Goal: Task Accomplishment & Management: Complete application form

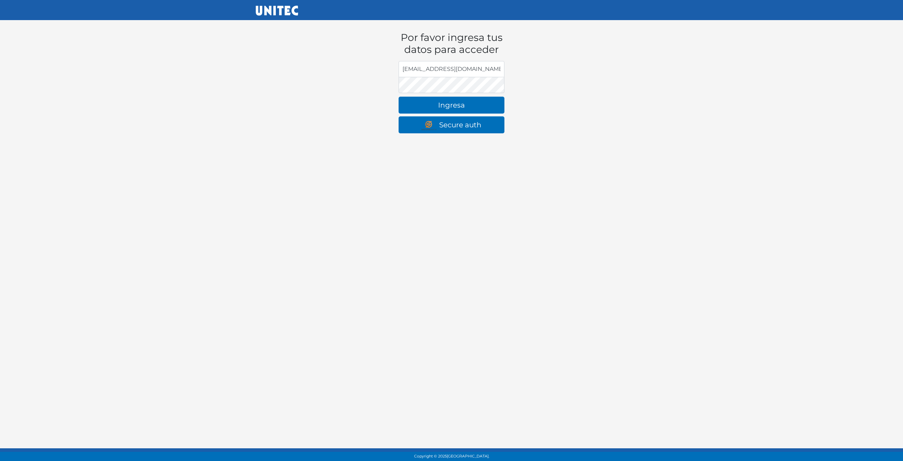
type input "[EMAIL_ADDRESS][DOMAIN_NAME]"
click at [399, 97] on button "Ingresa" at bounding box center [452, 105] width 106 height 17
type input "[EMAIL_ADDRESS][DOMAIN_NAME]"
click at [399, 97] on button "Ingresa" at bounding box center [452, 105] width 106 height 17
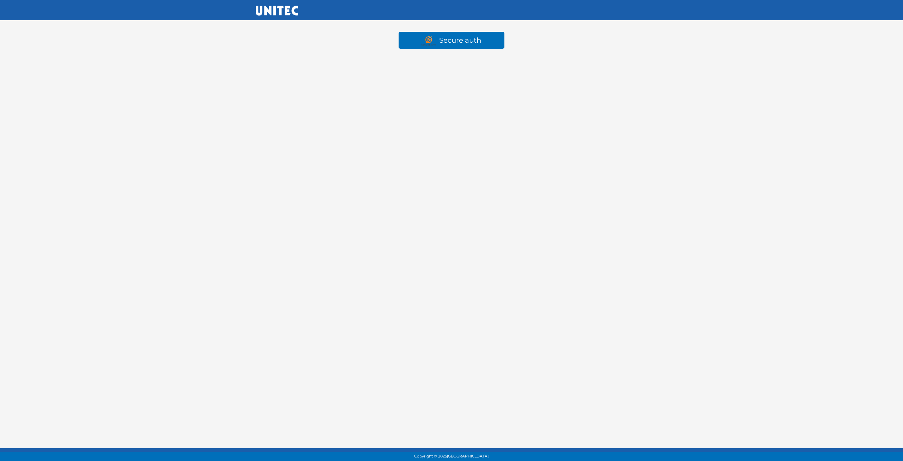
drag, startPoint x: 338, startPoint y: 255, endPoint x: 336, endPoint y: 250, distance: 4.9
click at [338, 68] on html "Secure auth Copyright © 2025 Universidad Tecnológica de México." at bounding box center [451, 34] width 903 height 68
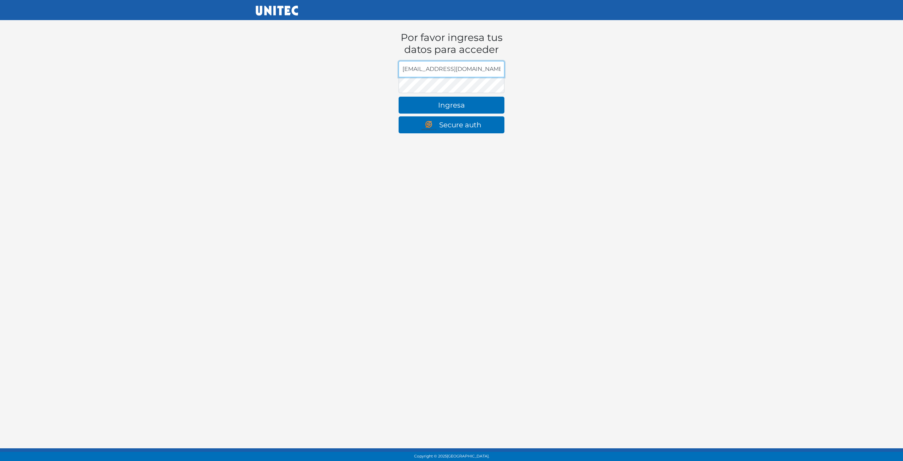
type input "rrcfesc@gmail.com"
click at [399, 97] on button "Ingresa" at bounding box center [452, 105] width 106 height 17
click at [461, 96] on form "Por favor ingresa tus datos para acceder Dirección de email john_bc@hotmail.com…" at bounding box center [451, 76] width 116 height 125
click at [451, 106] on button "Ingresa" at bounding box center [452, 105] width 106 height 17
drag, startPoint x: 470, startPoint y: 66, endPoint x: 272, endPoint y: 49, distance: 199.3
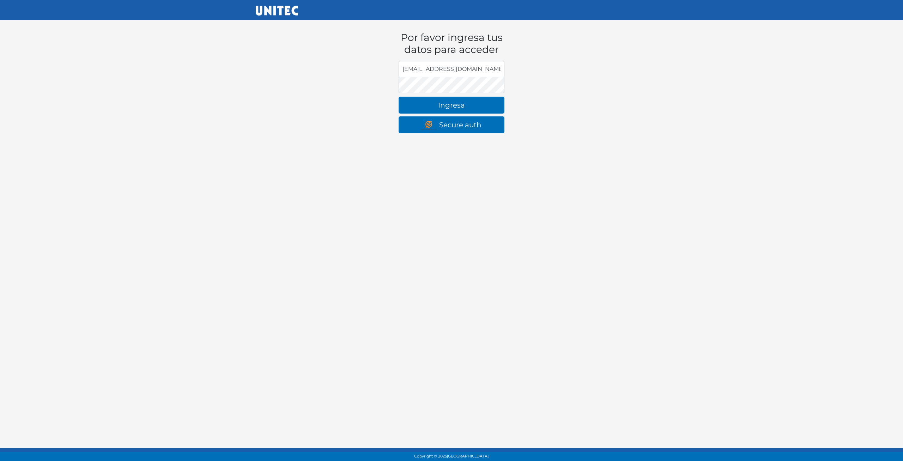
click at [399, 61] on input "[EMAIL_ADDRESS][DOMAIN_NAME]" at bounding box center [452, 69] width 106 height 16
type input "[EMAIL_ADDRESS][DOMAIN_NAME]"
click at [399, 97] on button "Ingresa" at bounding box center [452, 105] width 106 height 17
